Goal: Information Seeking & Learning: Learn about a topic

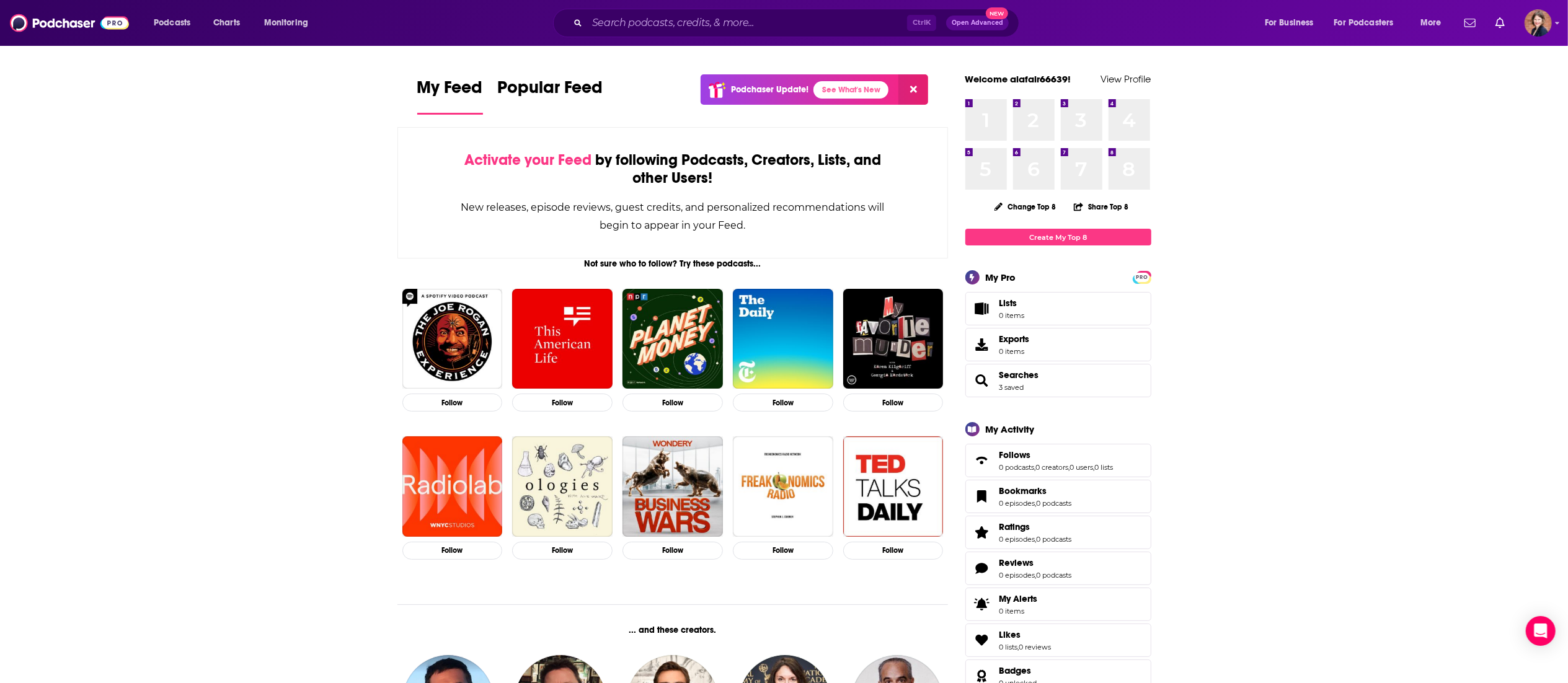
click at [740, 34] on div "Ctrl K Open Advanced New" at bounding box center [786, 23] width 466 height 29
click at [740, 22] on input "Search podcasts, credits, & more..." at bounding box center [747, 23] width 320 height 20
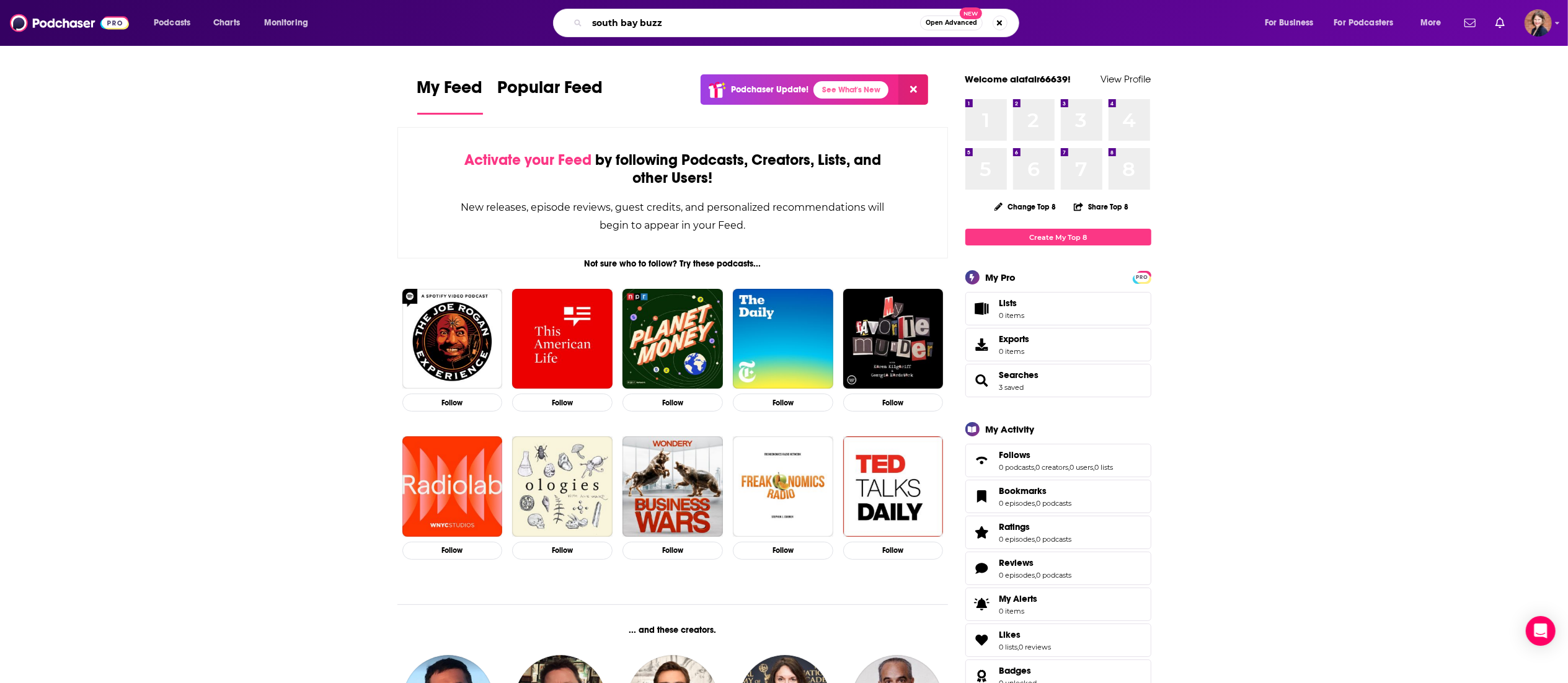
type input "south bay buzz"
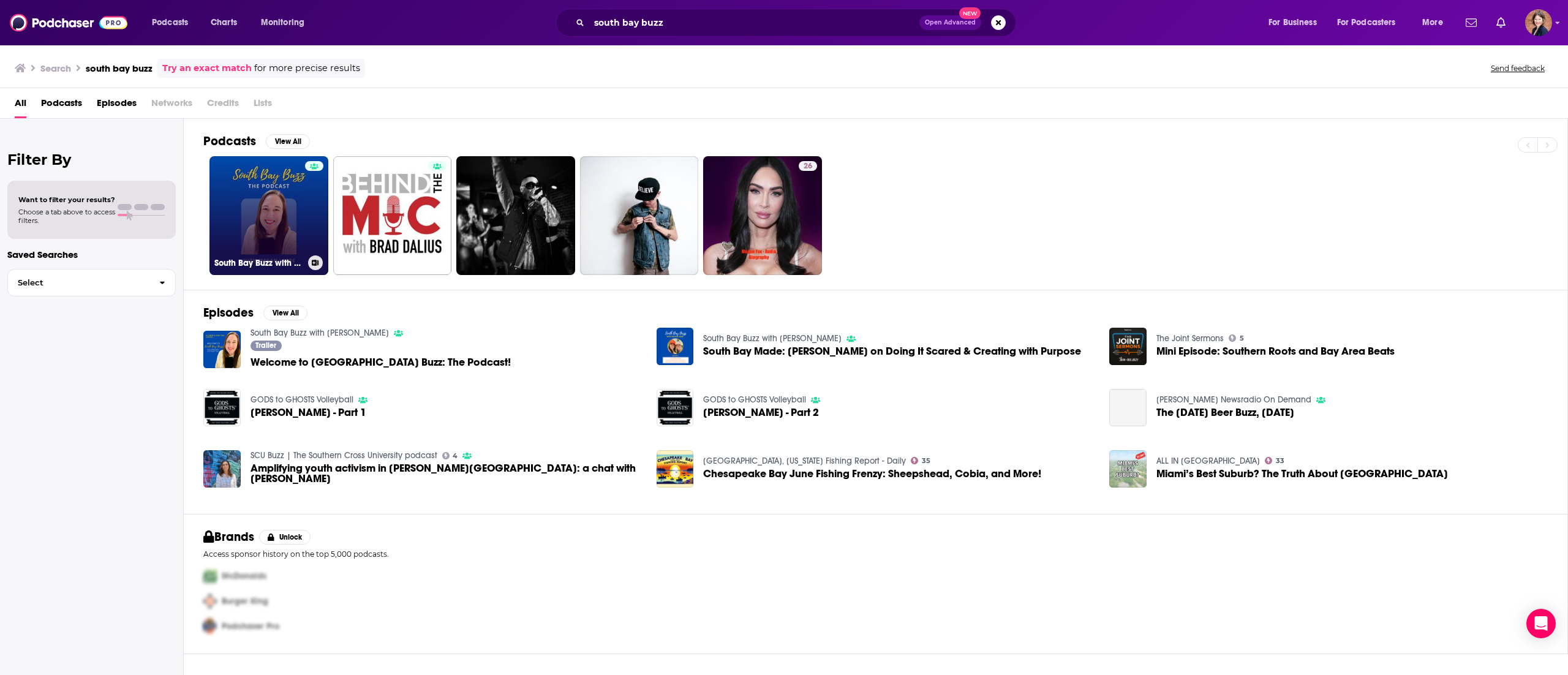
click at [271, 198] on link "South Bay Buzz with [PERSON_NAME]" at bounding box center [269, 215] width 119 height 119
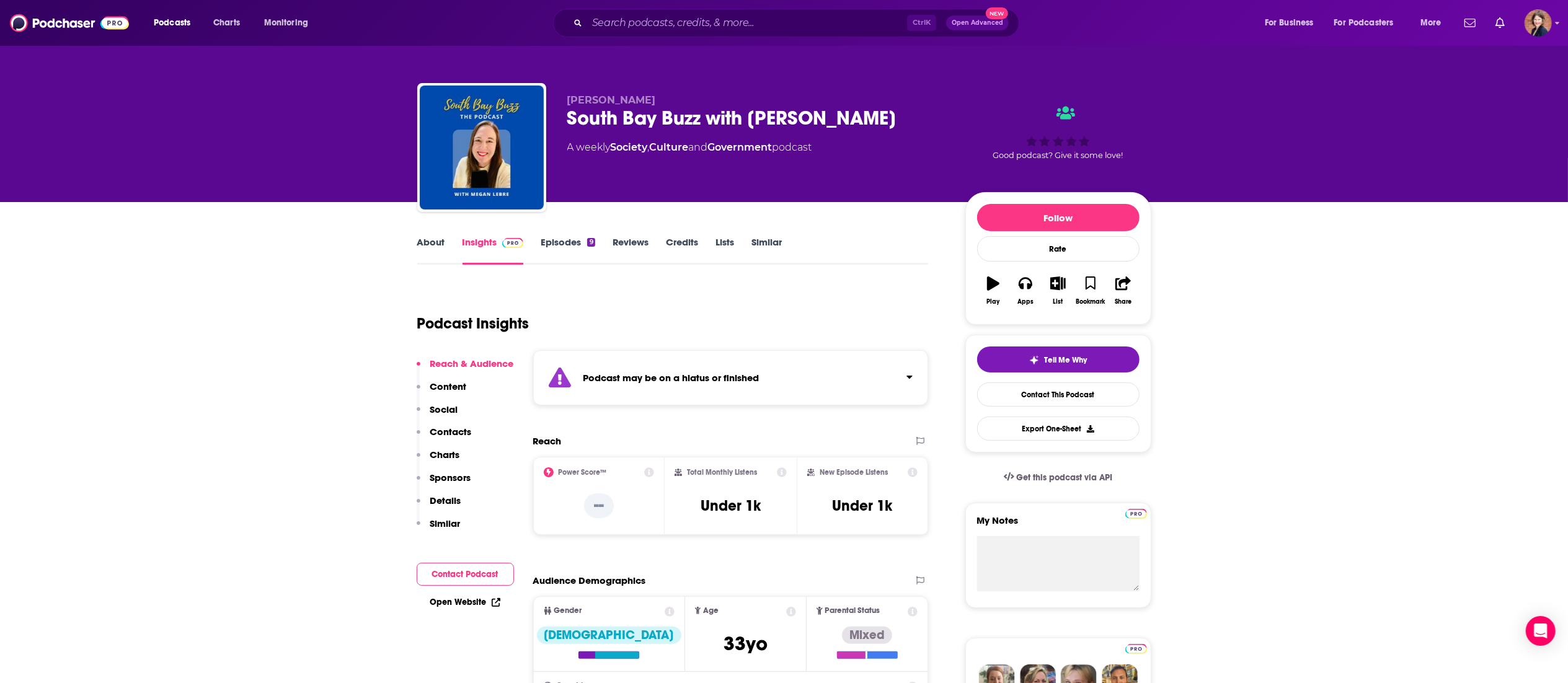
click at [425, 238] on link "About" at bounding box center [431, 250] width 28 height 29
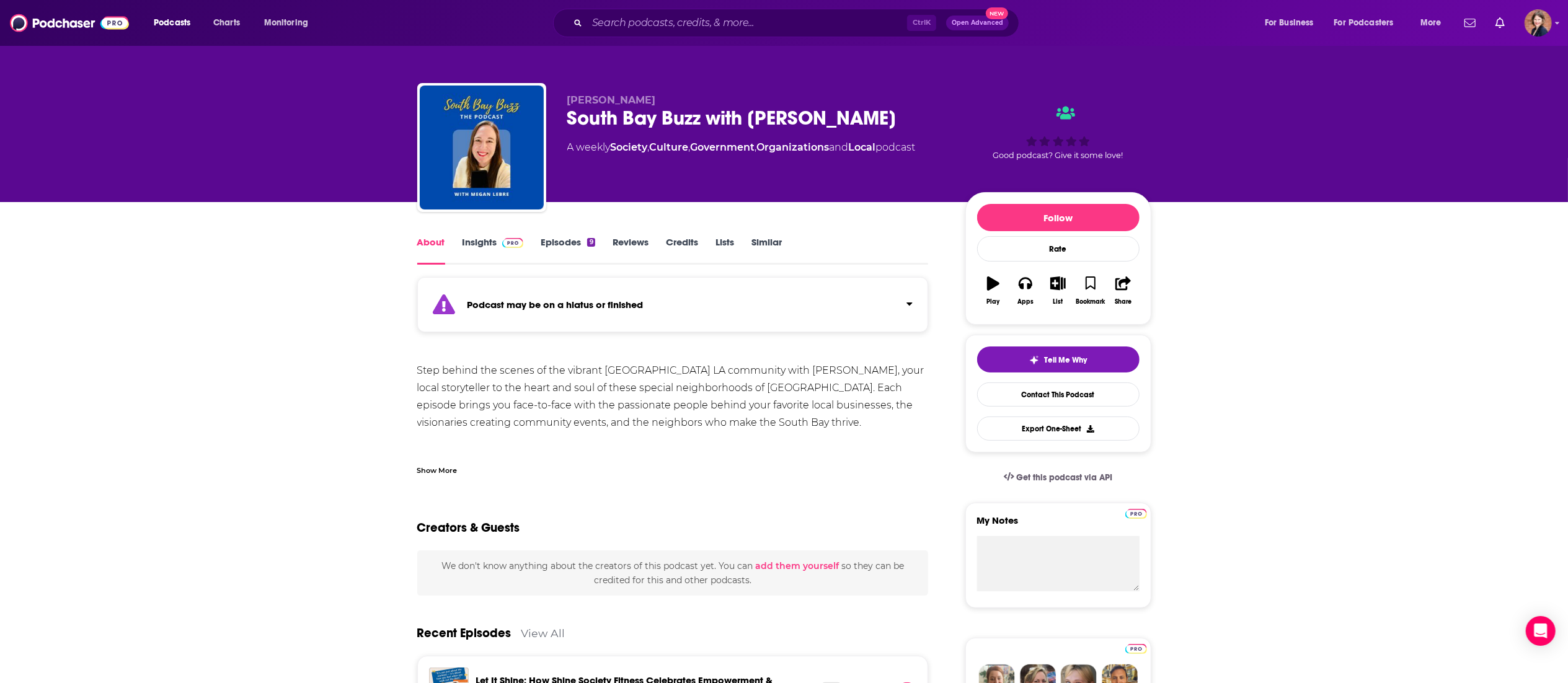
click at [498, 378] on div "Step behind the scenes of the vibrant [GEOGRAPHIC_DATA] LA community with [PERS…" at bounding box center [673, 501] width 512 height 278
click at [496, 376] on div "Step behind the scenes of the vibrant [GEOGRAPHIC_DATA] LA community with [PERS…" at bounding box center [673, 501] width 512 height 278
click at [534, 371] on div "Step behind the scenes of the vibrant [GEOGRAPHIC_DATA] LA community with [PERS…" at bounding box center [673, 501] width 512 height 278
click at [534, 370] on div "Step behind the scenes of the vibrant [GEOGRAPHIC_DATA] LA community with [PERS…" at bounding box center [673, 501] width 512 height 278
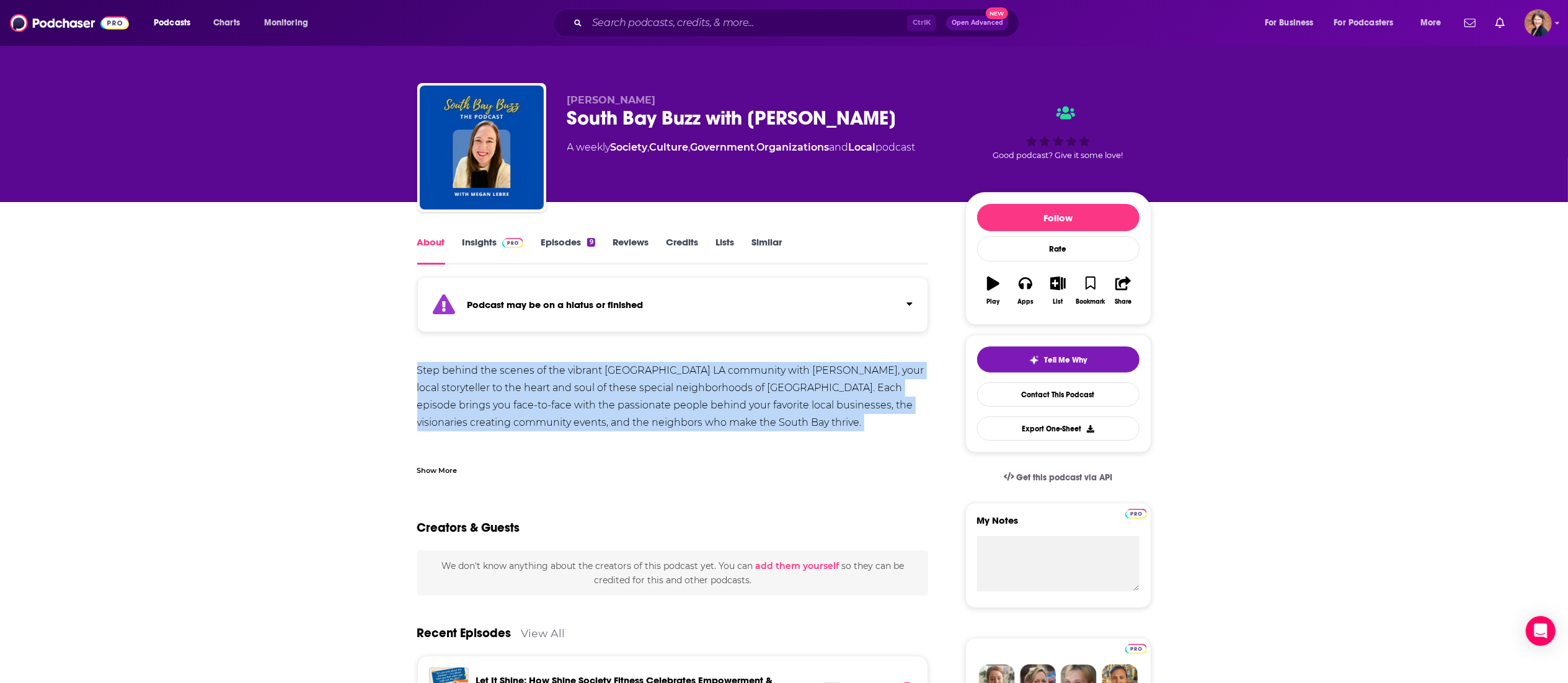
click at [533, 370] on div "Step behind the scenes of the vibrant [GEOGRAPHIC_DATA] LA community with [PERS…" at bounding box center [673, 501] width 512 height 278
copy div "Step behind the scenes of the vibrant [GEOGRAPHIC_DATA] LA community with [PERS…"
click at [480, 247] on link "Insights" at bounding box center [493, 250] width 62 height 29
